Goal: Transaction & Acquisition: Obtain resource

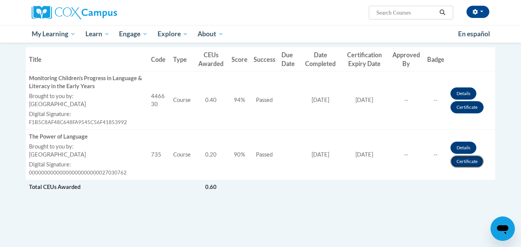
click at [470, 160] on link "Certificate" at bounding box center [467, 161] width 33 height 12
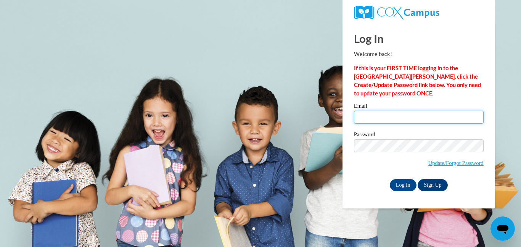
click at [378, 115] on input "Email" at bounding box center [419, 117] width 130 height 13
type input "[EMAIL_ADDRESS][DOMAIN_NAME]"
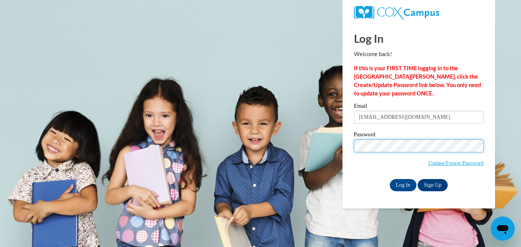
click at [390, 179] on input "Log In" at bounding box center [403, 185] width 27 height 12
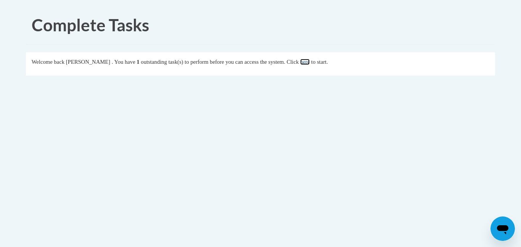
click at [310, 63] on link "here" at bounding box center [305, 62] width 10 height 6
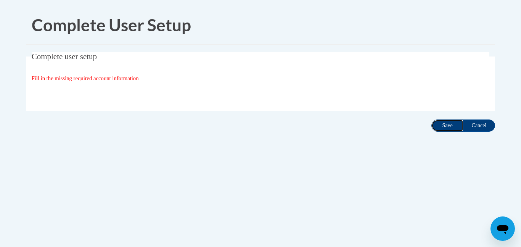
click at [448, 129] on input "Save" at bounding box center [448, 125] width 32 height 12
